Goal: Navigation & Orientation: Find specific page/section

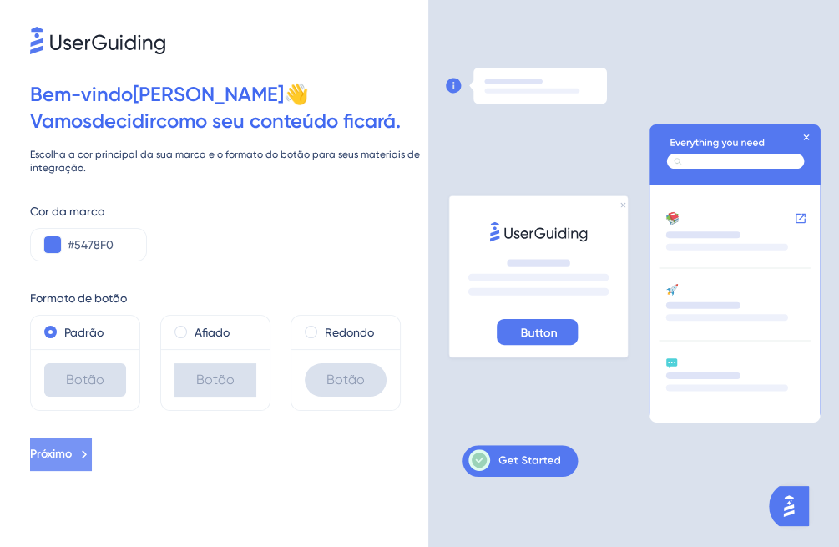
click at [72, 458] on font "Próximo" at bounding box center [51, 453] width 42 height 14
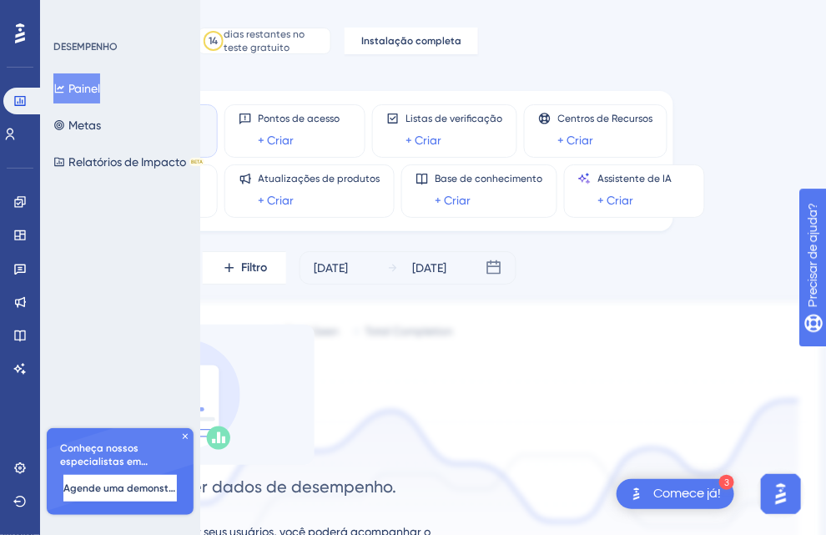
scroll to position [0, 328]
